Goal: Check status: Check status

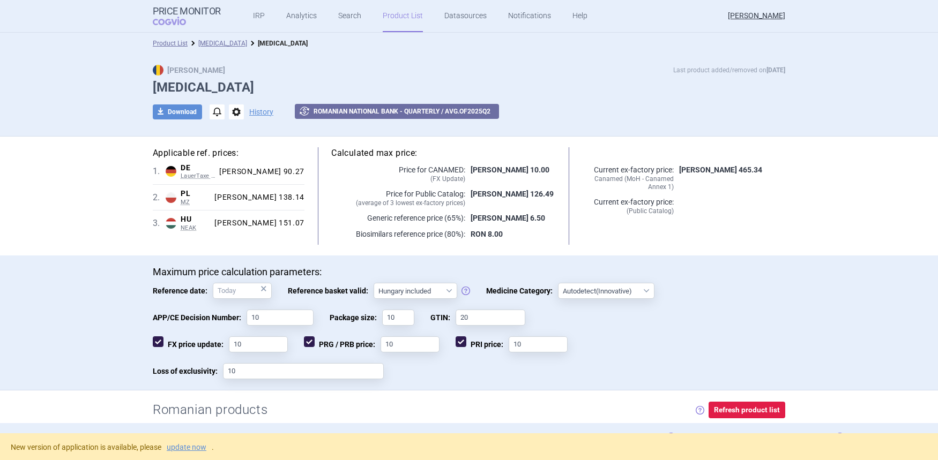
select select "hungary-included"
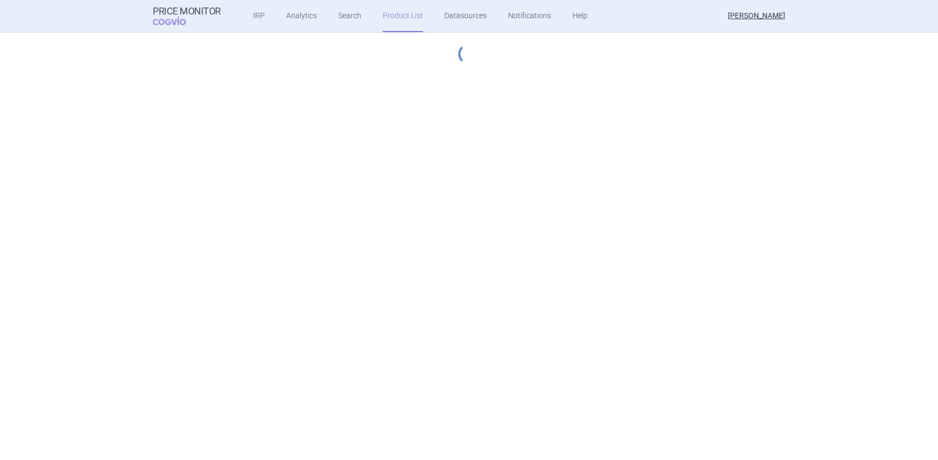
select select "hungary-included"
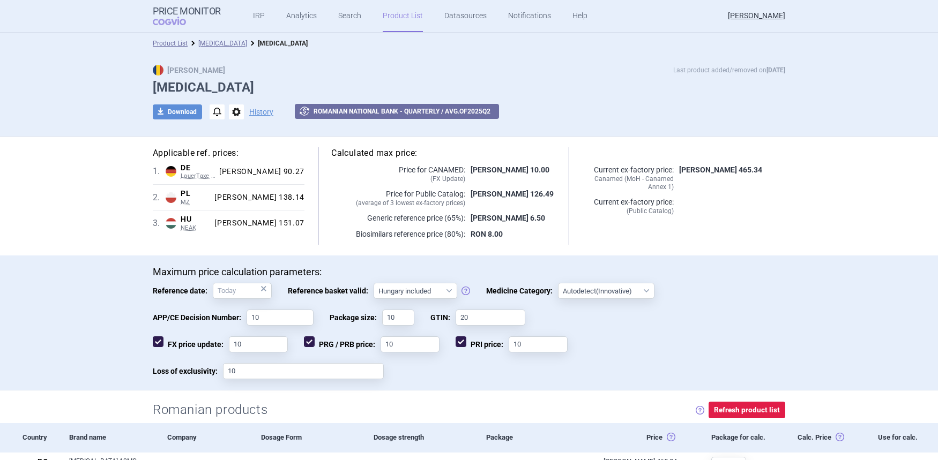
click at [282, 71] on div "Max Price Last product added/removed on [DATE]" at bounding box center [469, 70] width 632 height 11
